Goal: Task Accomplishment & Management: Use online tool/utility

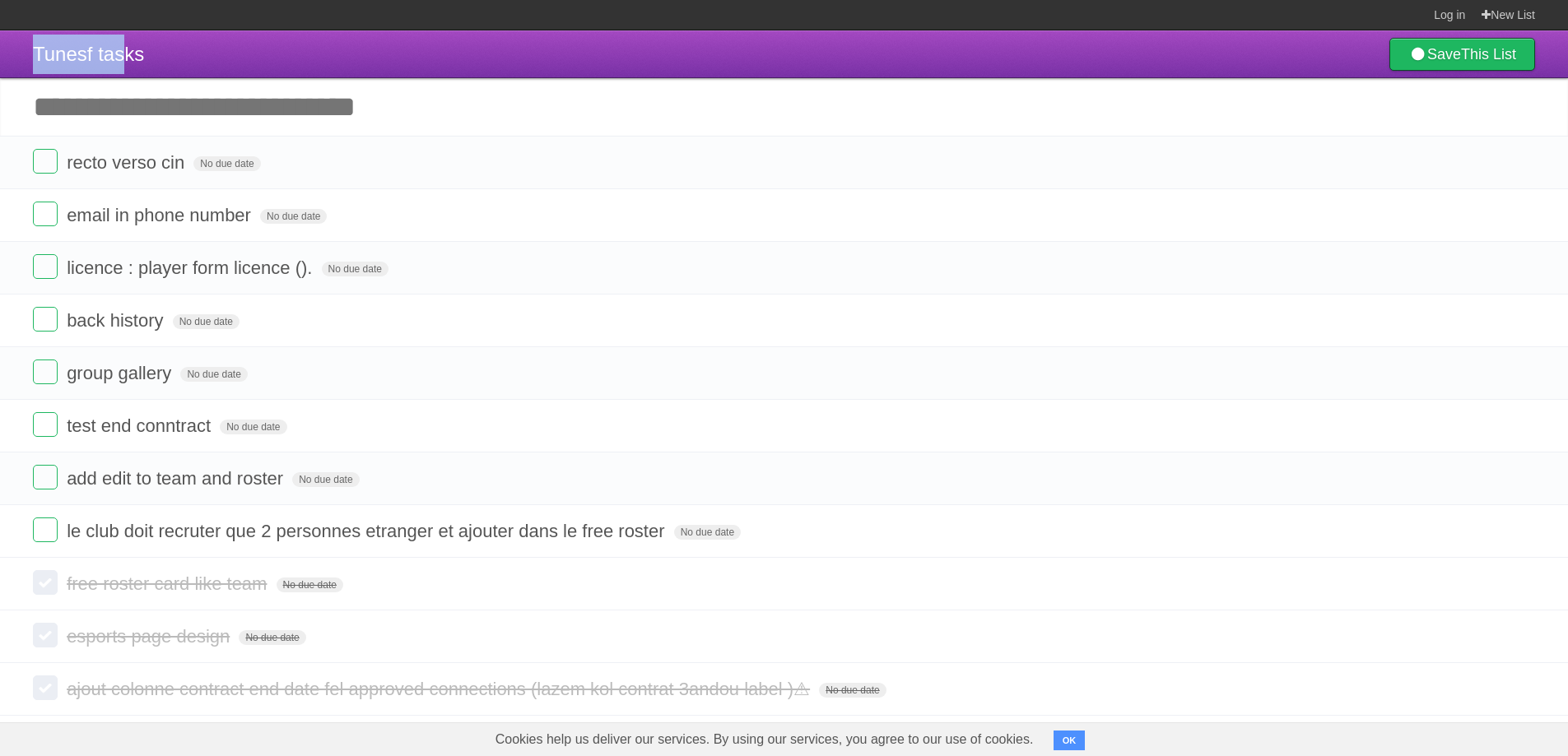
drag, startPoint x: 129, startPoint y: 42, endPoint x: 240, endPoint y: 57, distance: 112.0
click at [229, 52] on header "Tunesf tasks Save This List" at bounding box center [784, 53] width 1568 height 48
click at [407, 75] on header "Tunesf tasks Save This List" at bounding box center [784, 53] width 1568 height 48
click at [1070, 742] on button "OK" at bounding box center [1070, 741] width 32 height 20
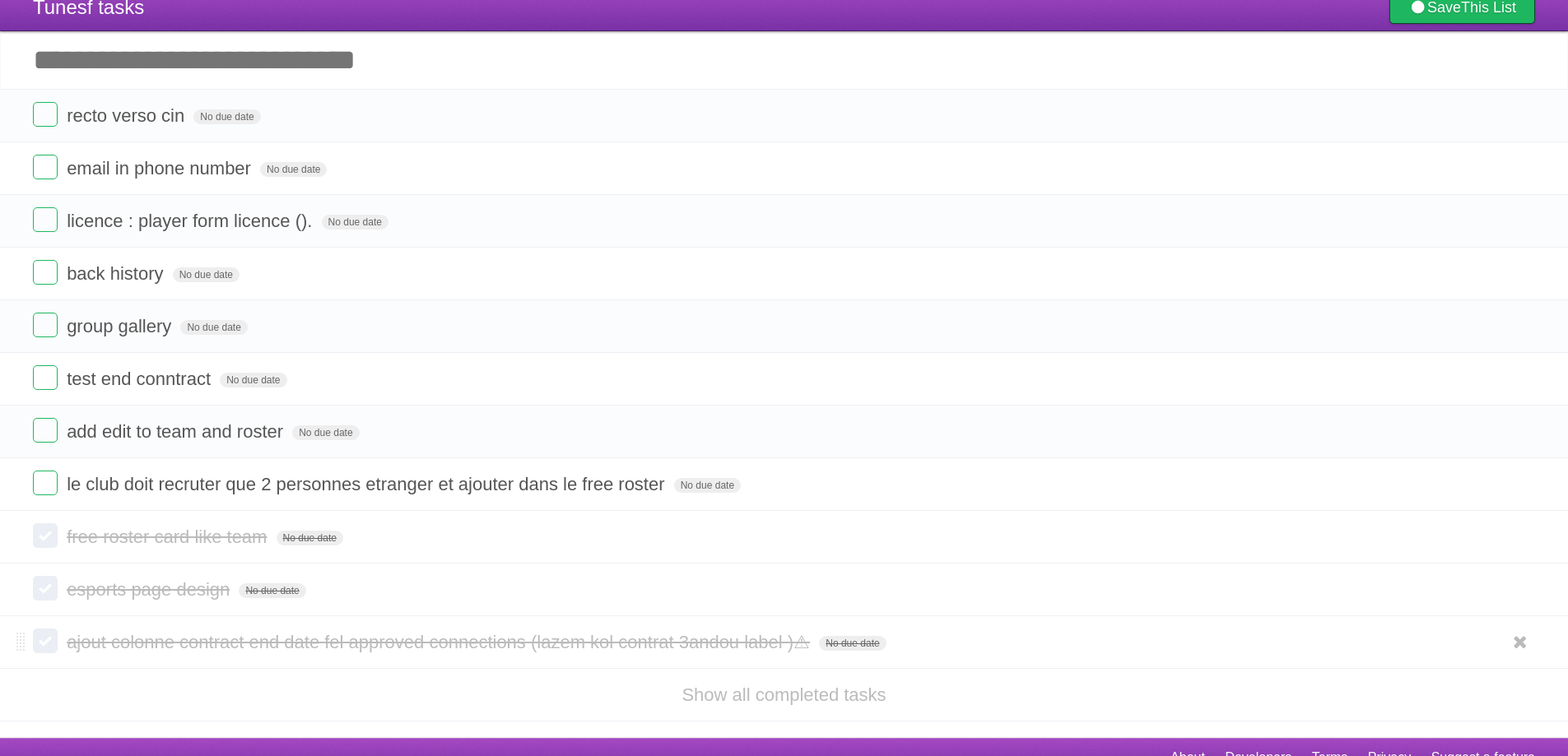
scroll to position [70, 0]
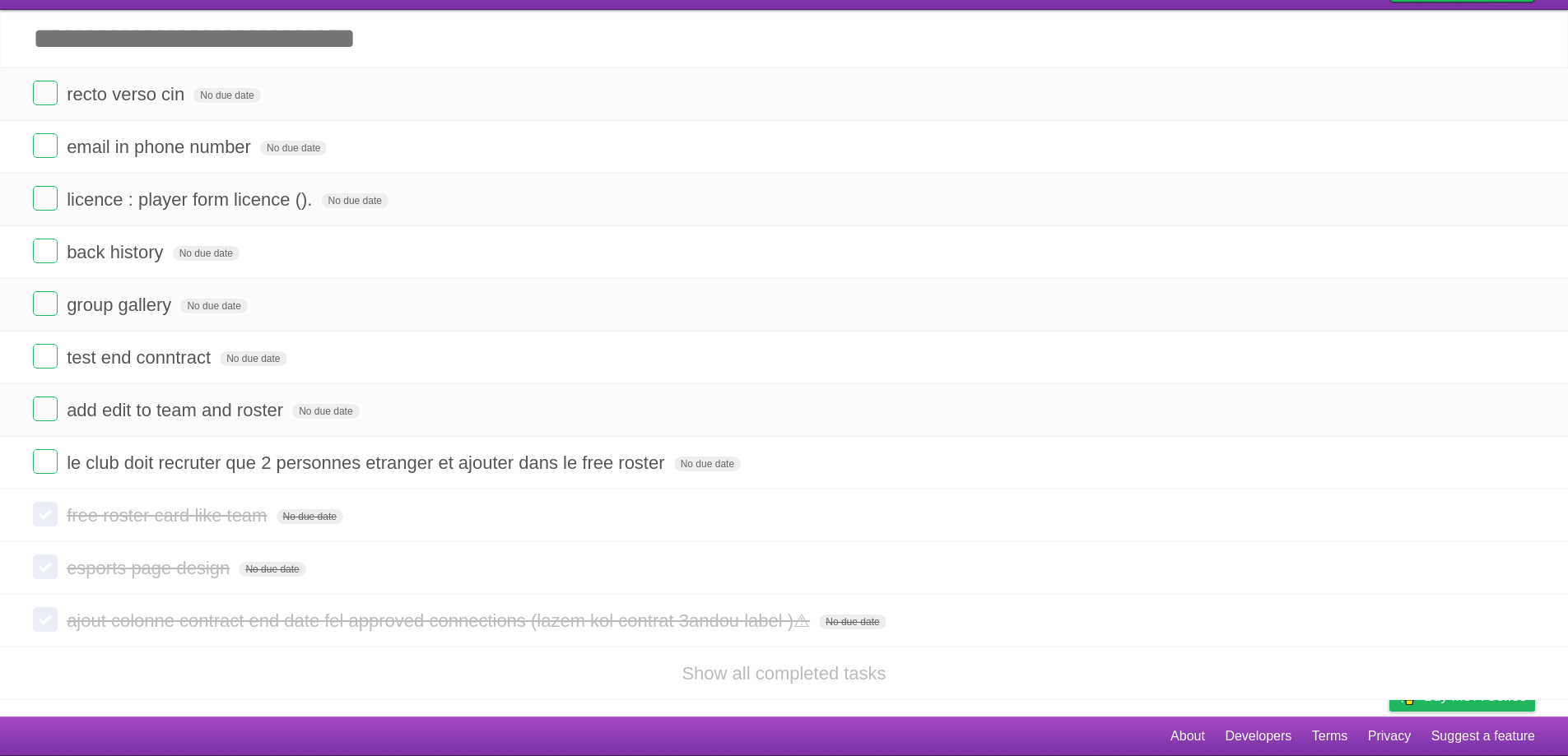
click at [1341, 712] on article "Tunesf tasks Save This List Add another task ********* recto verso cin No due d…" at bounding box center [784, 340] width 1568 height 754
click at [1342, 704] on article "Tunesf tasks Save This List Add another task ********* recto verso cin No due d…" at bounding box center [784, 340] width 1568 height 754
click at [857, 673] on link "Show all completed tasks" at bounding box center [783, 673] width 205 height 21
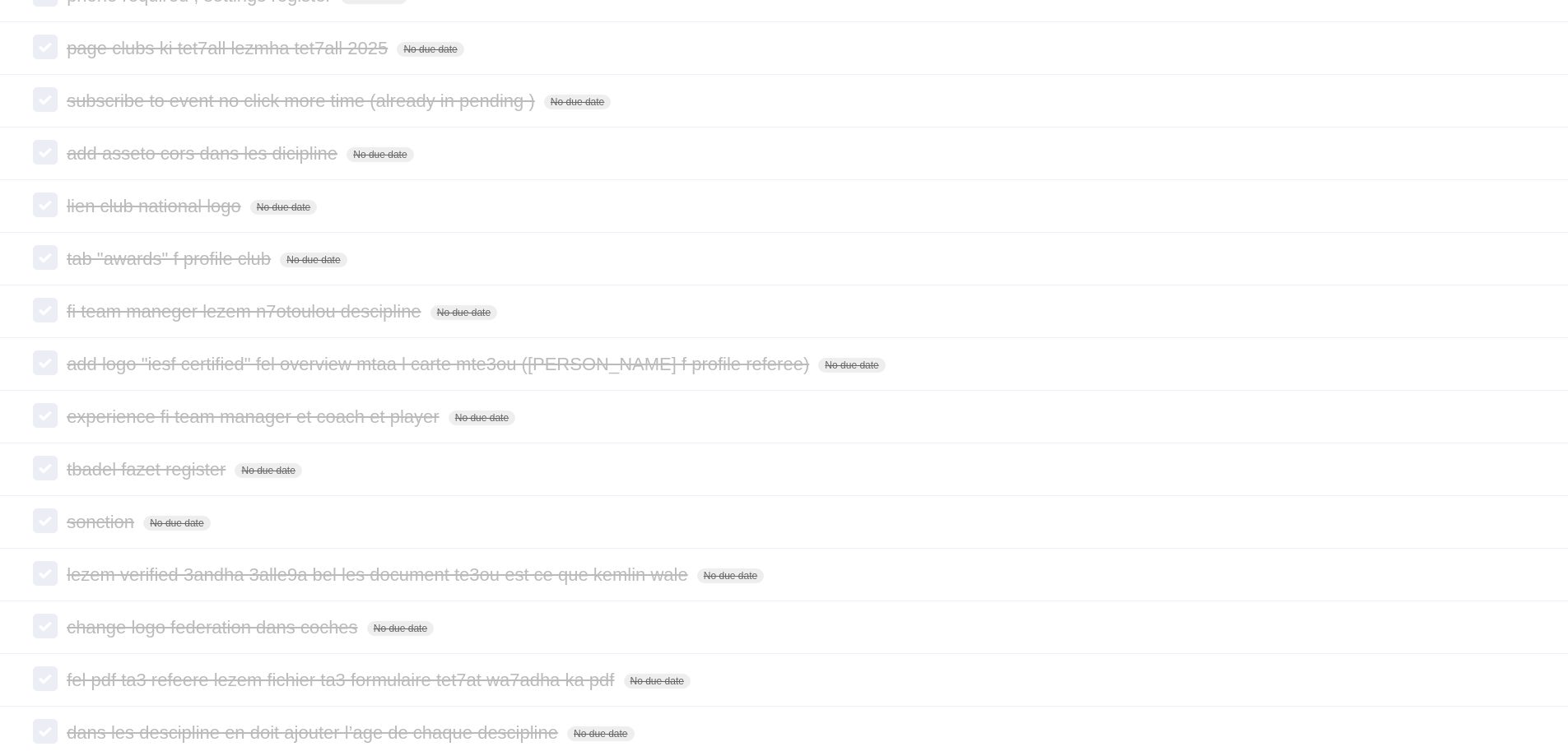
scroll to position [3071, 0]
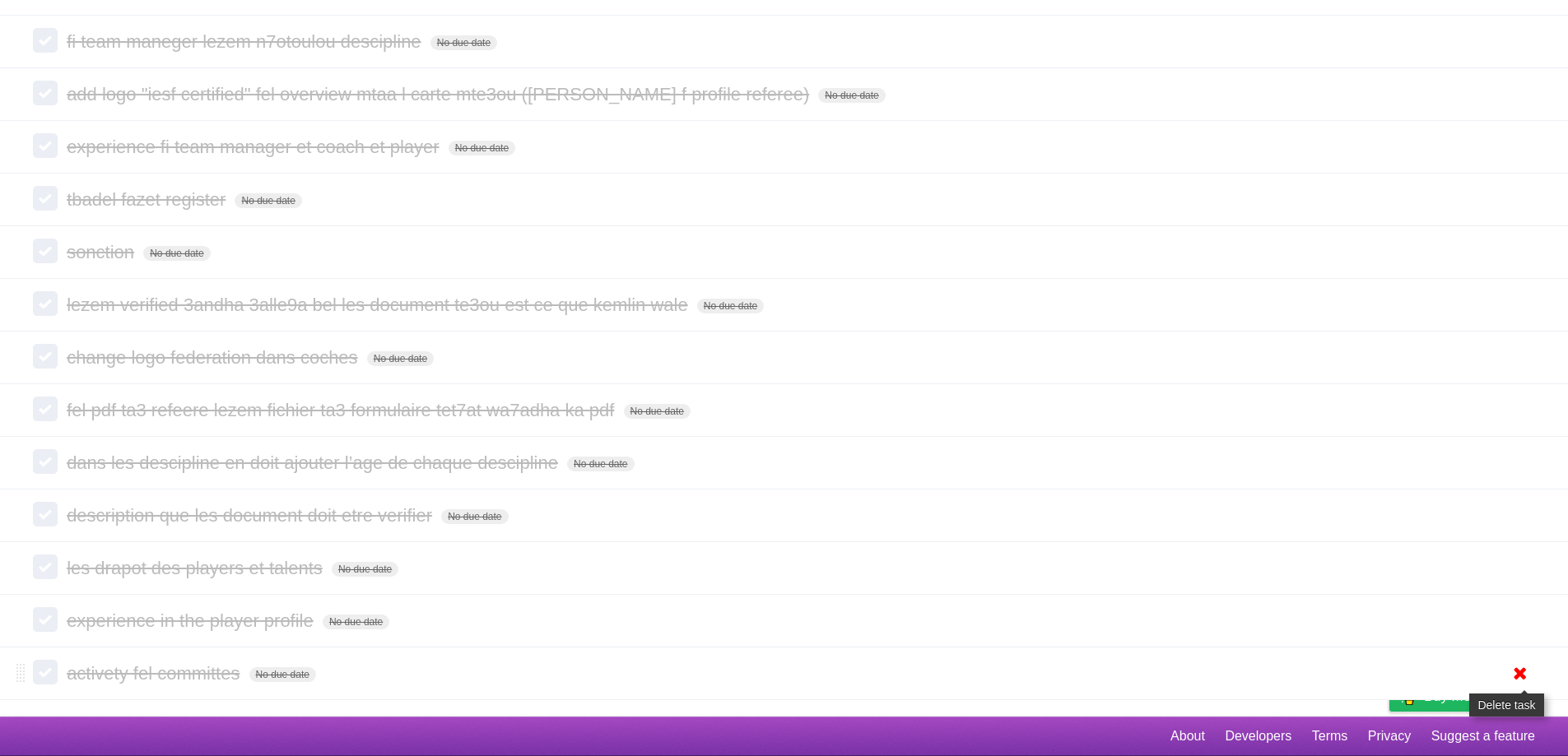
click at [1527, 677] on icon at bounding box center [1520, 673] width 23 height 28
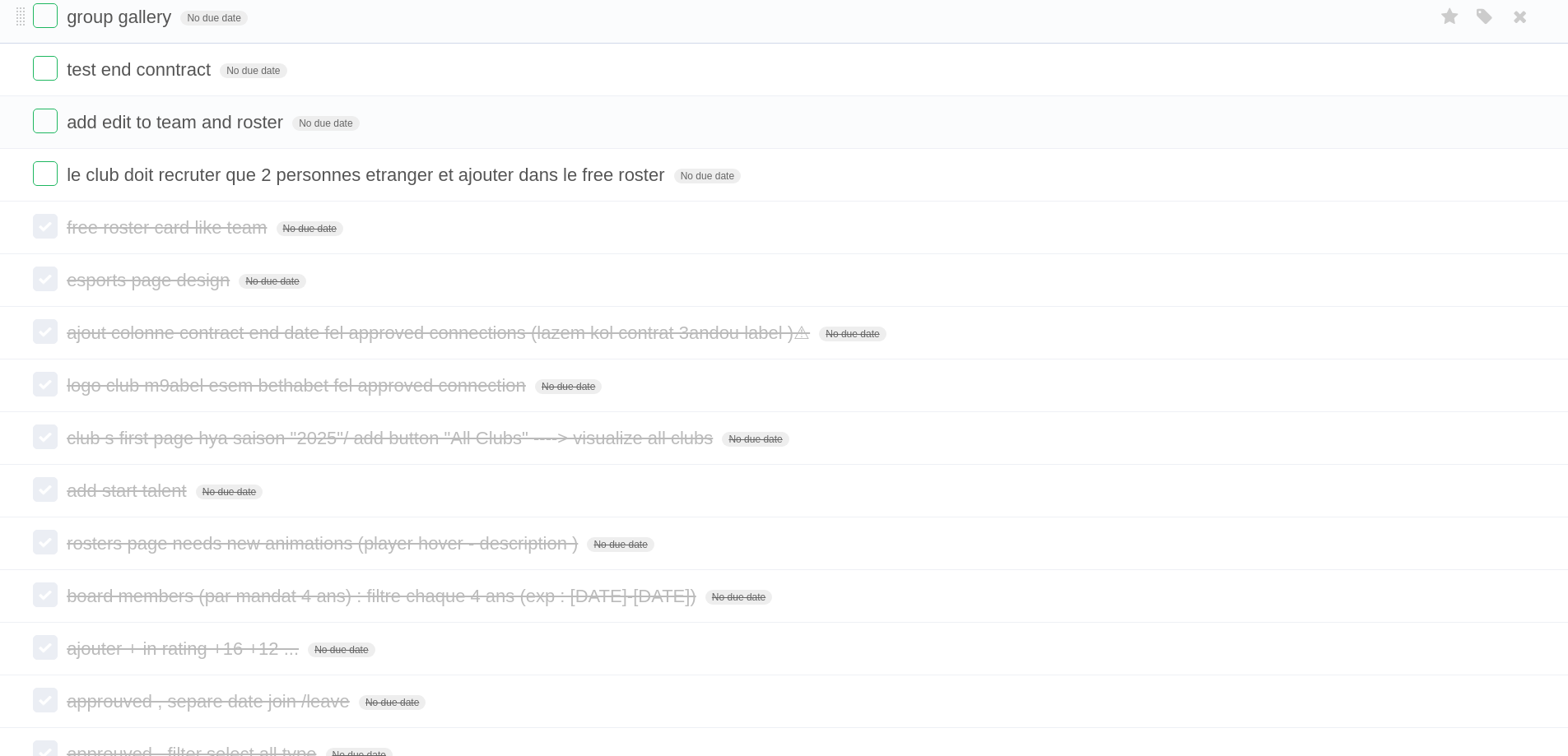
scroll to position [0, 0]
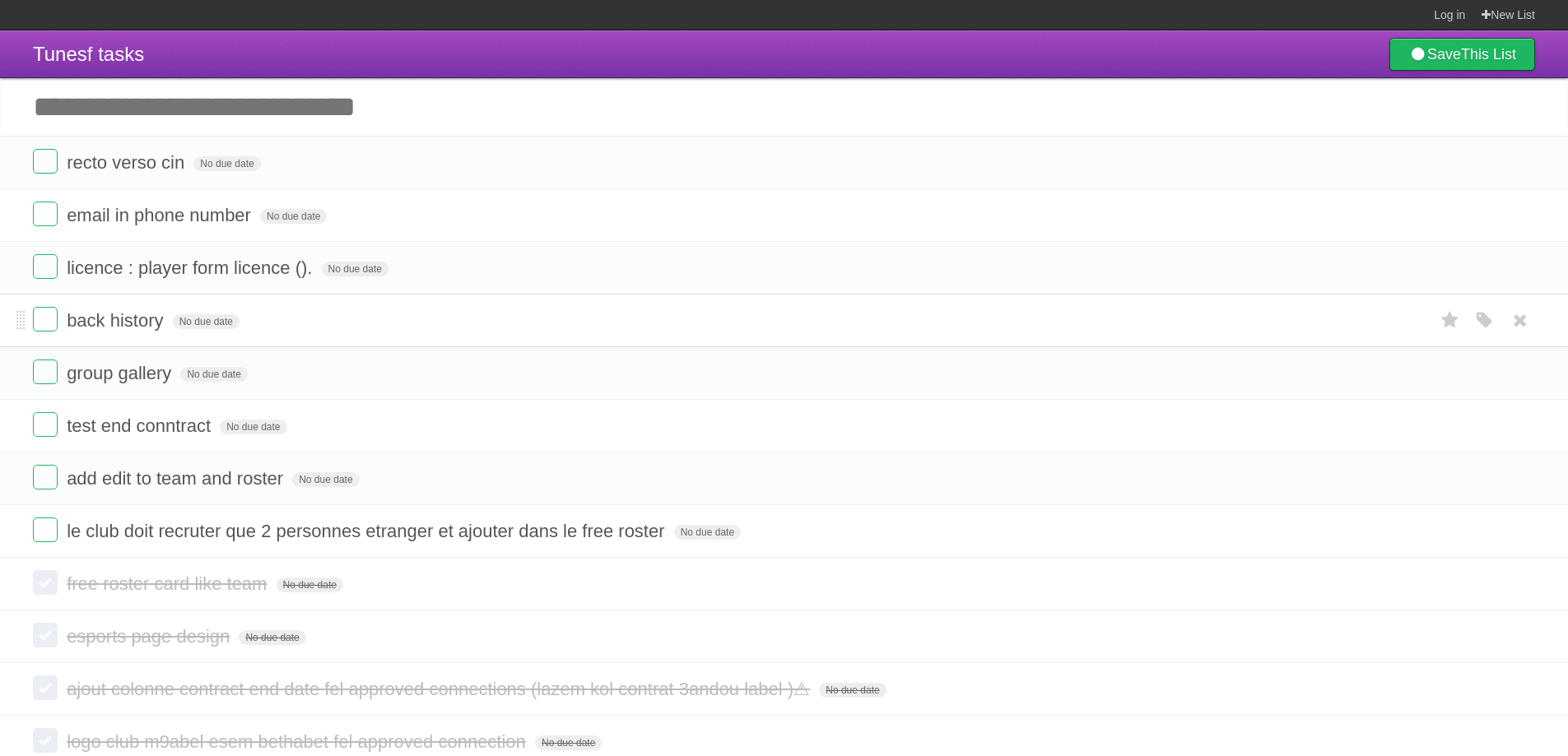
drag, startPoint x: 731, startPoint y: 396, endPoint x: 755, endPoint y: 305, distance: 94.1
click at [755, 305] on ul "recto verso cin No due date White Red Blue Green Purple Orange email in phone n…" at bounding box center [784, 347] width 1568 height 422
drag, startPoint x: 674, startPoint y: 377, endPoint x: 668, endPoint y: 328, distance: 49.4
click at [668, 328] on ul "recto verso cin No due date White Red Blue Green Purple Orange email in phone n…" at bounding box center [784, 347] width 1568 height 422
